Goal: Transaction & Acquisition: Purchase product/service

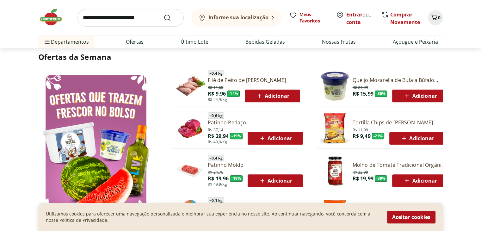
scroll to position [569, 0]
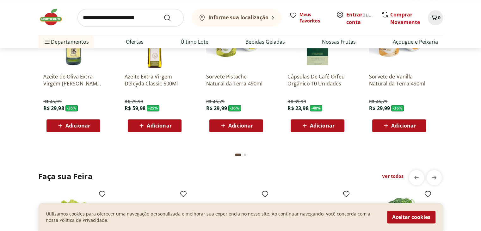
click at [421, 213] on button "Aceitar cookies" at bounding box center [411, 217] width 48 height 13
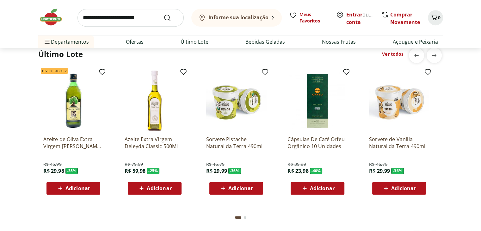
scroll to position [506, 0]
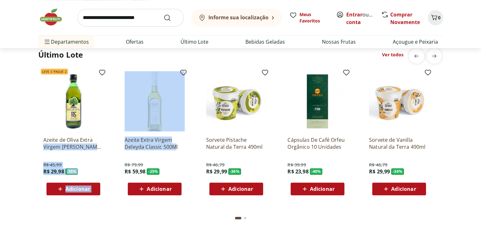
drag, startPoint x: 118, startPoint y: 139, endPoint x: 176, endPoint y: 145, distance: 58.1
click at [176, 145] on ul "Leve 3 Pague 2 Azeite de Oliva Extra Virgem [PERSON_NAME] 500ml R$ 45,99 R$ 29,…" at bounding box center [240, 133] width 405 height 134
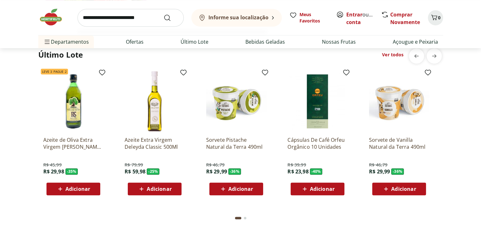
click at [130, 23] on input "search" at bounding box center [130, 18] width 106 height 18
type input "**********"
click at [164, 14] on button "Submit Search" at bounding box center [171, 18] width 15 height 8
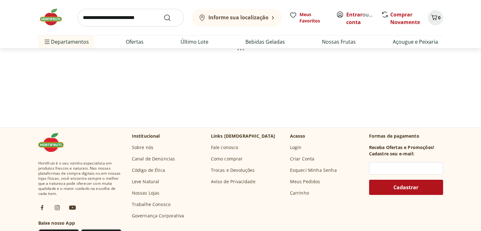
scroll to position [95, 0]
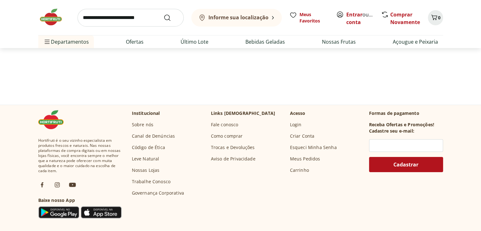
select select "**********"
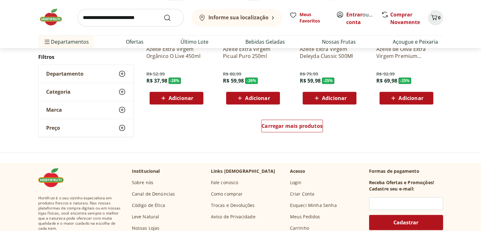
scroll to position [411, 0]
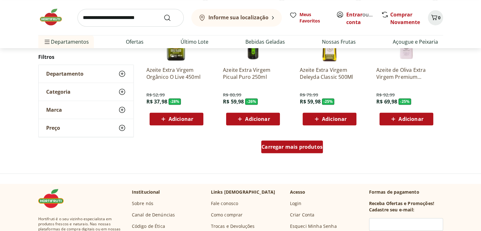
click at [296, 154] on link "Carregar mais produtos" at bounding box center [292, 147] width 62 height 15
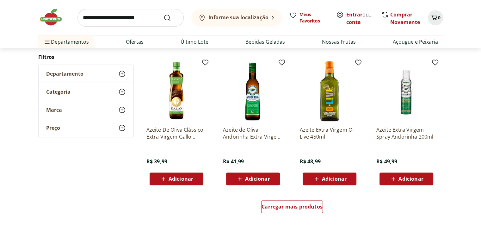
scroll to position [762, 0]
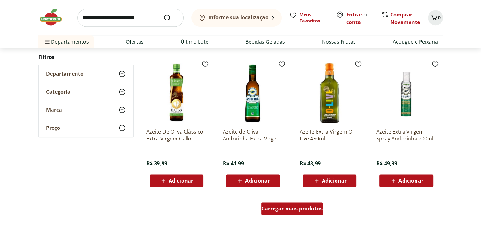
click at [298, 207] on span "Carregar mais produtos" at bounding box center [292, 208] width 61 height 5
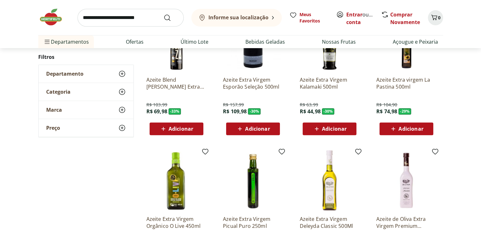
scroll to position [225, 0]
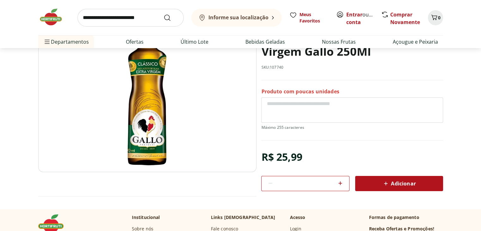
scroll to position [32, 0]
